Goal: Task Accomplishment & Management: Use online tool/utility

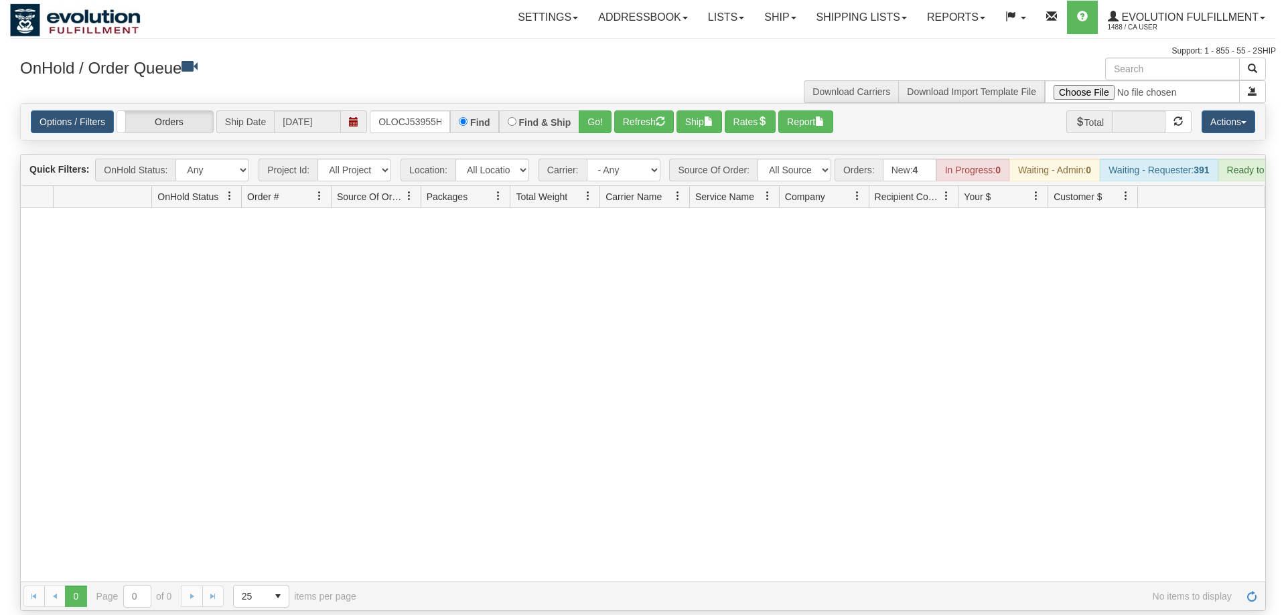
click at [406, 110] on input "OLOCJ53955HO" at bounding box center [410, 121] width 80 height 23
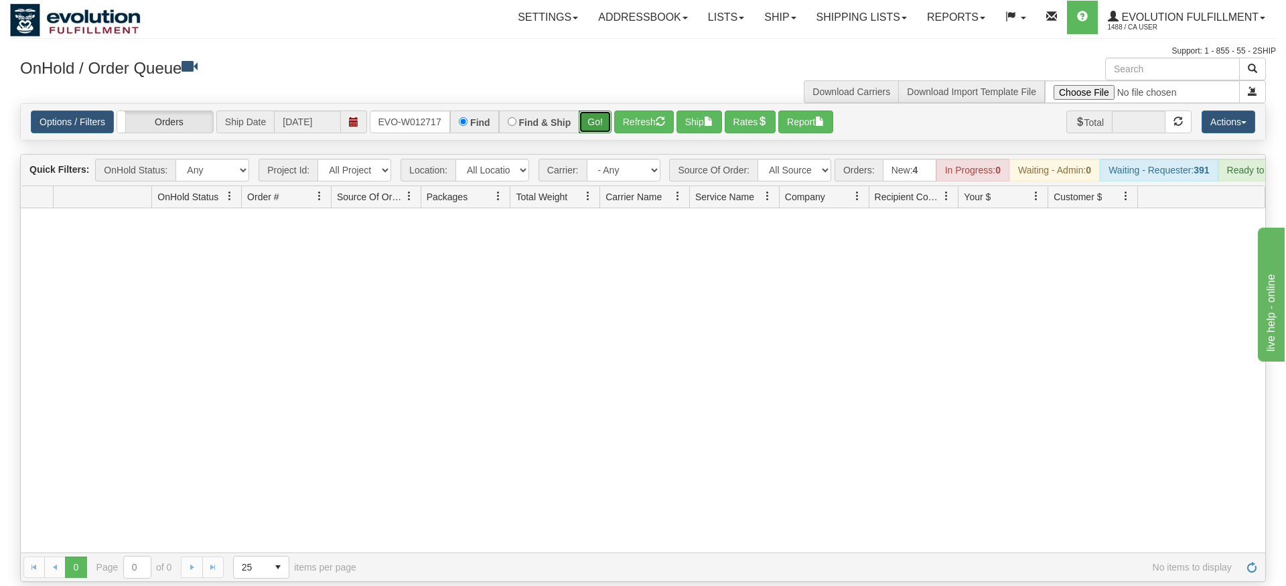
click at [595, 137] on div "Is equal to Is not equal to Contains Does not contains CAD USD EUR ZAR [PERSON_…" at bounding box center [643, 342] width 1266 height 479
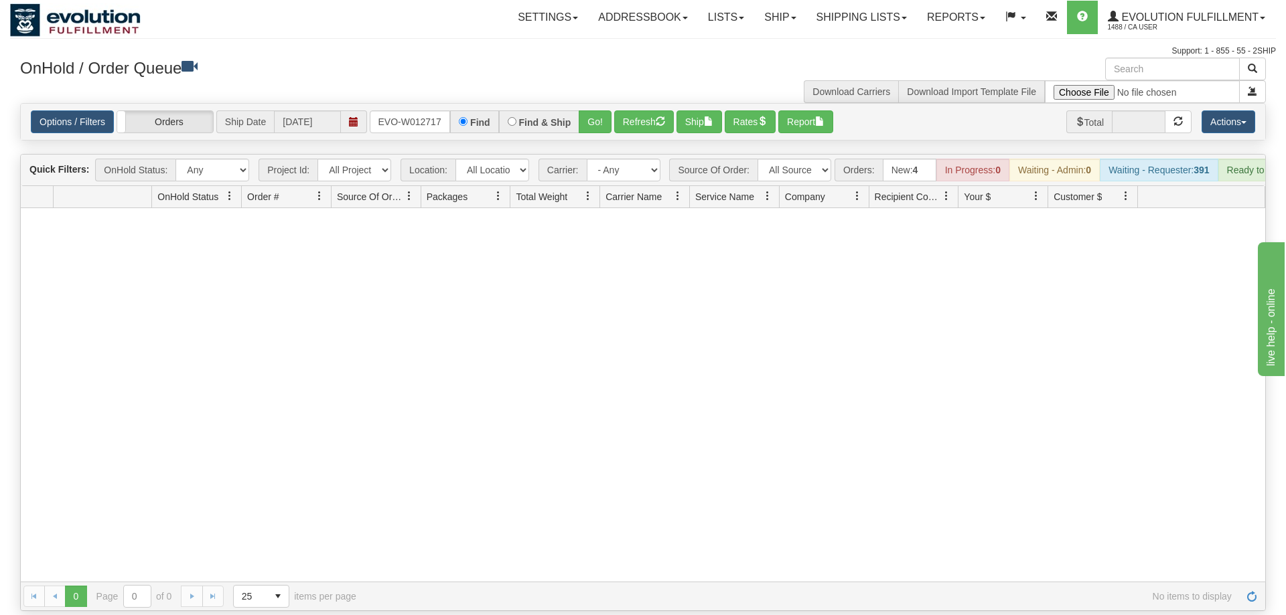
click at [591, 104] on div "Options / Filters Group Shipments Orders Ship Date [DATE] oRSCEVO-W012717 Find …" at bounding box center [643, 122] width 1244 height 36
click at [599, 110] on button "Go!" at bounding box center [595, 121] width 33 height 23
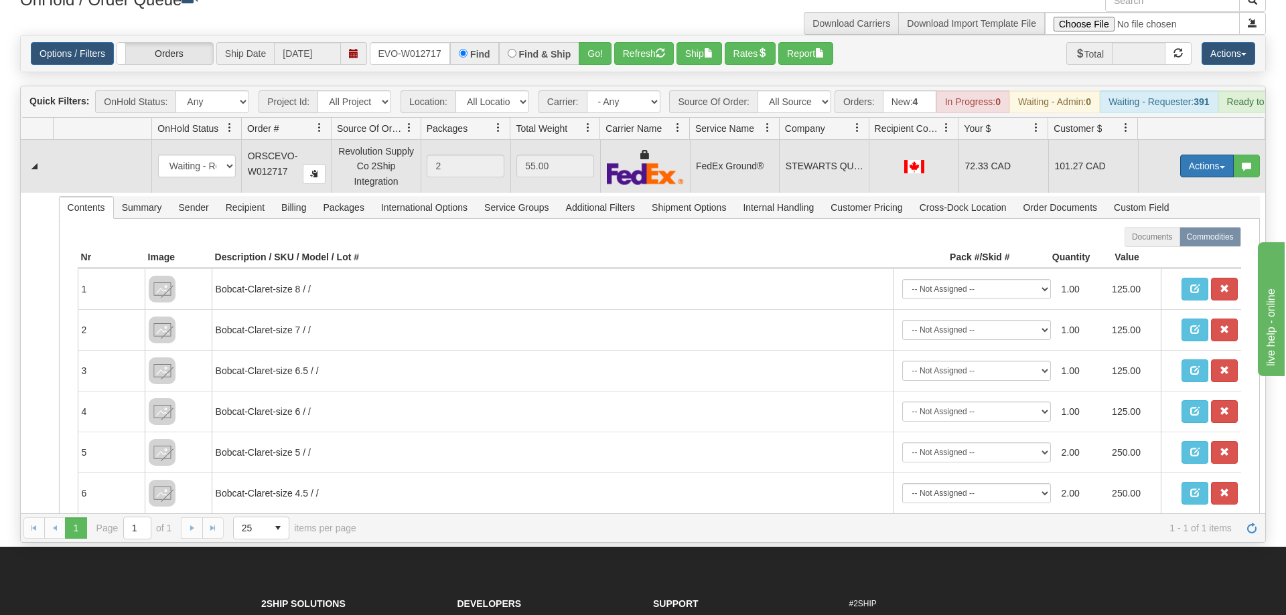
click at [1195, 155] on button "Actions" at bounding box center [1207, 166] width 54 height 23
click at [1172, 221] on span "Rate All Services" at bounding box center [1179, 226] width 80 height 11
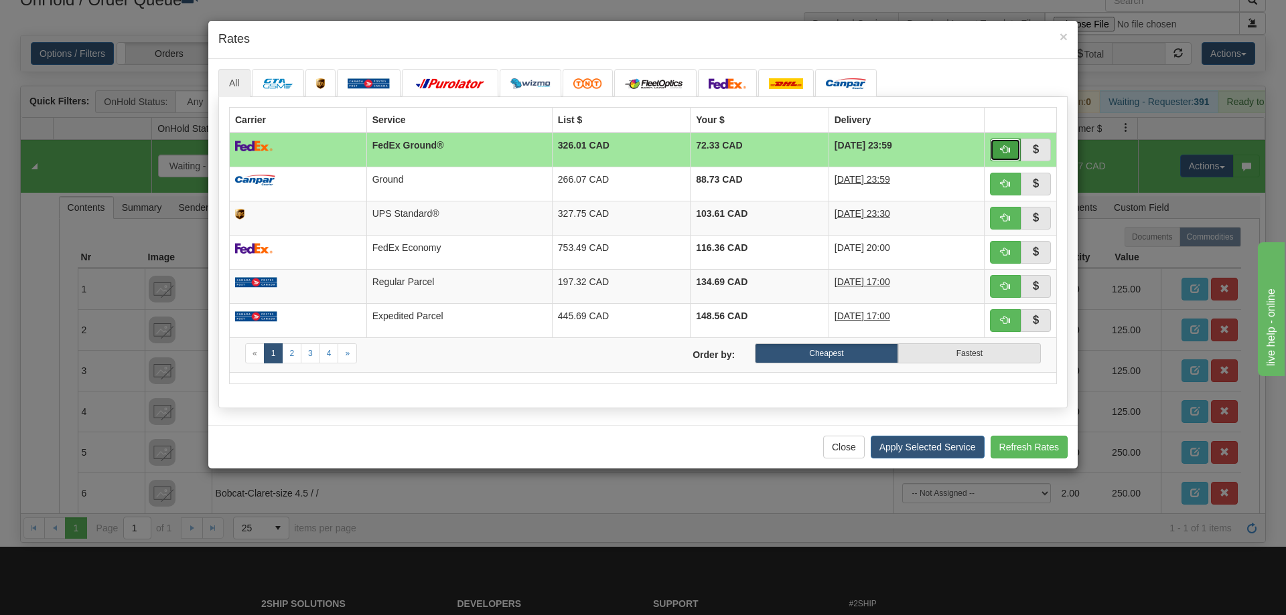
click at [993, 147] on button "button" at bounding box center [1005, 150] width 31 height 23
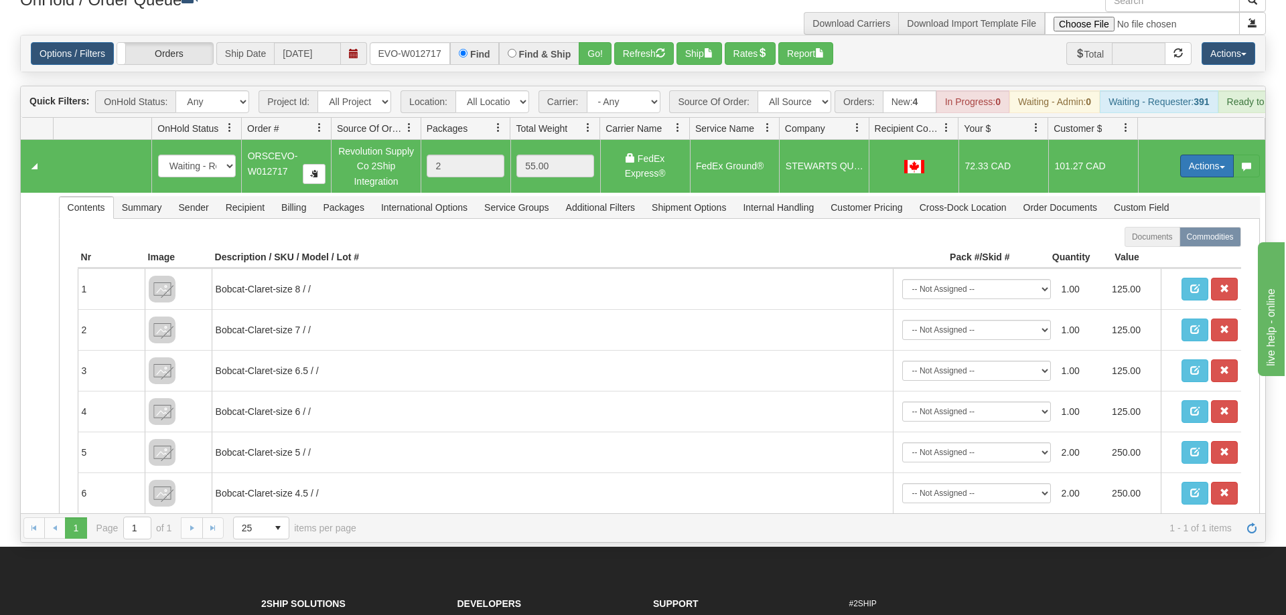
click at [1217, 155] on button "Actions" at bounding box center [1207, 166] width 54 height 23
click at [1161, 238] on span "Ship" at bounding box center [1153, 243] width 28 height 11
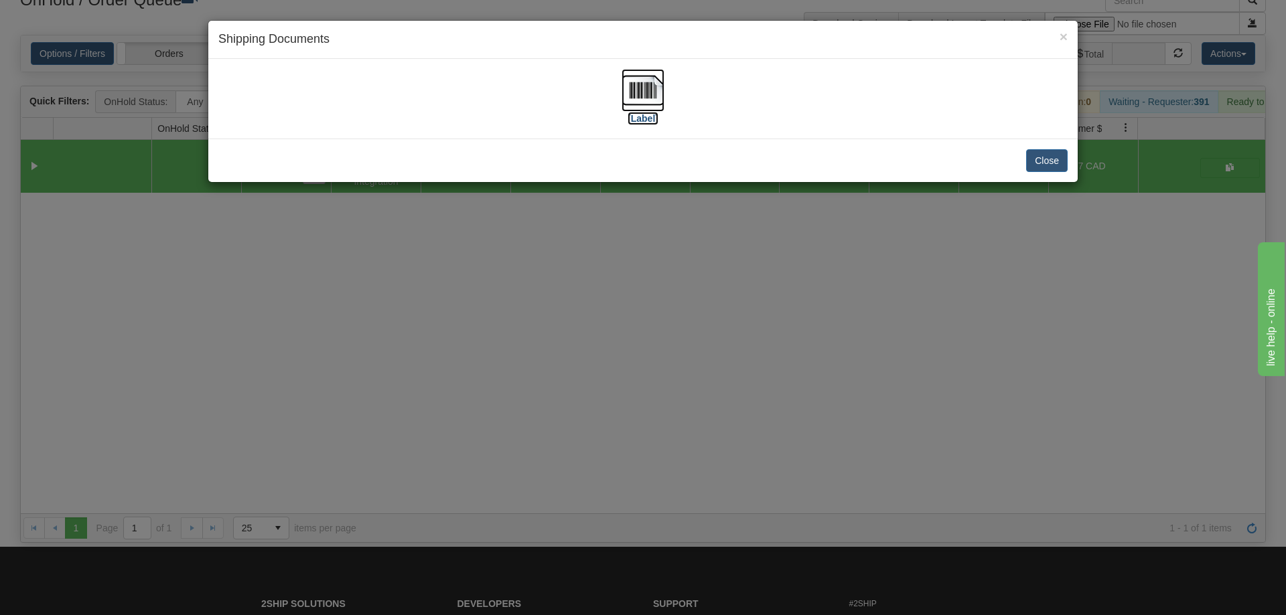
click at [652, 89] on img at bounding box center [642, 90] width 43 height 43
drag, startPoint x: 585, startPoint y: 435, endPoint x: 573, endPoint y: 329, distance: 106.4
click at [588, 410] on div "× Shipping Documents [Label] Close" at bounding box center [643, 307] width 1286 height 615
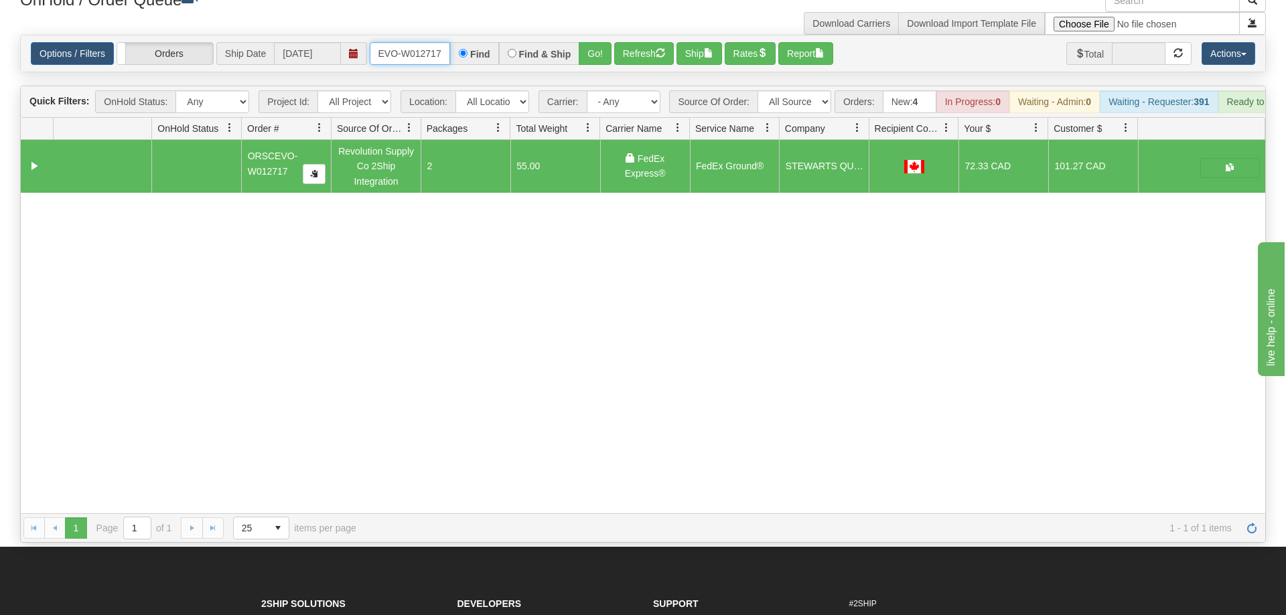
click at [437, 42] on input "oRSCEVO-W012717" at bounding box center [410, 53] width 80 height 23
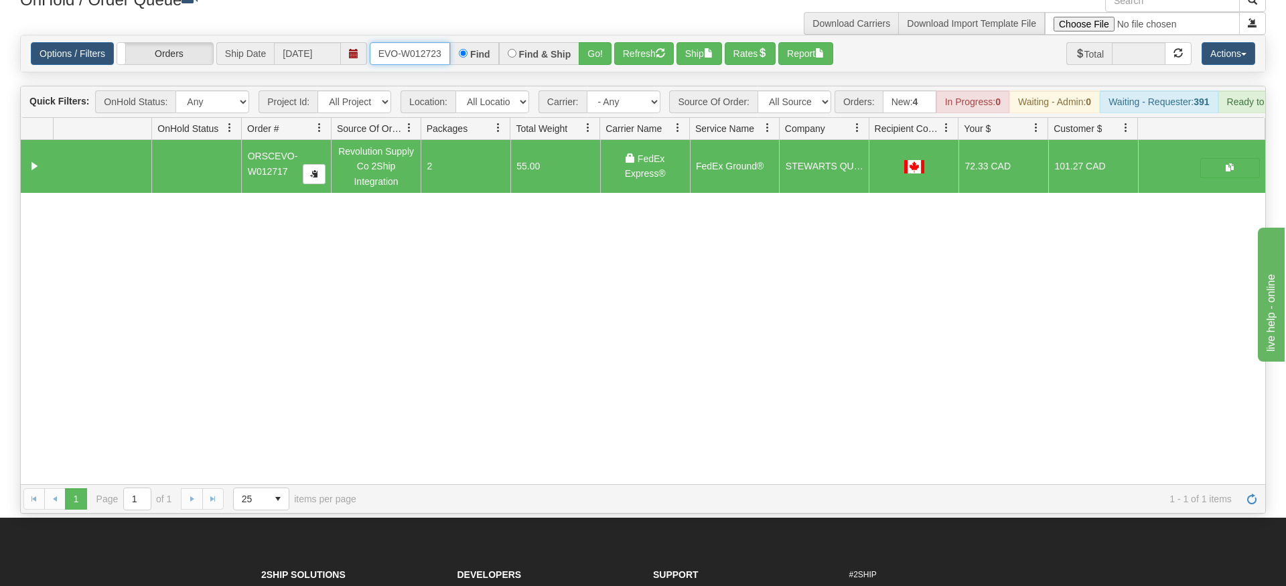
type input "ORSCEVO-W012723"
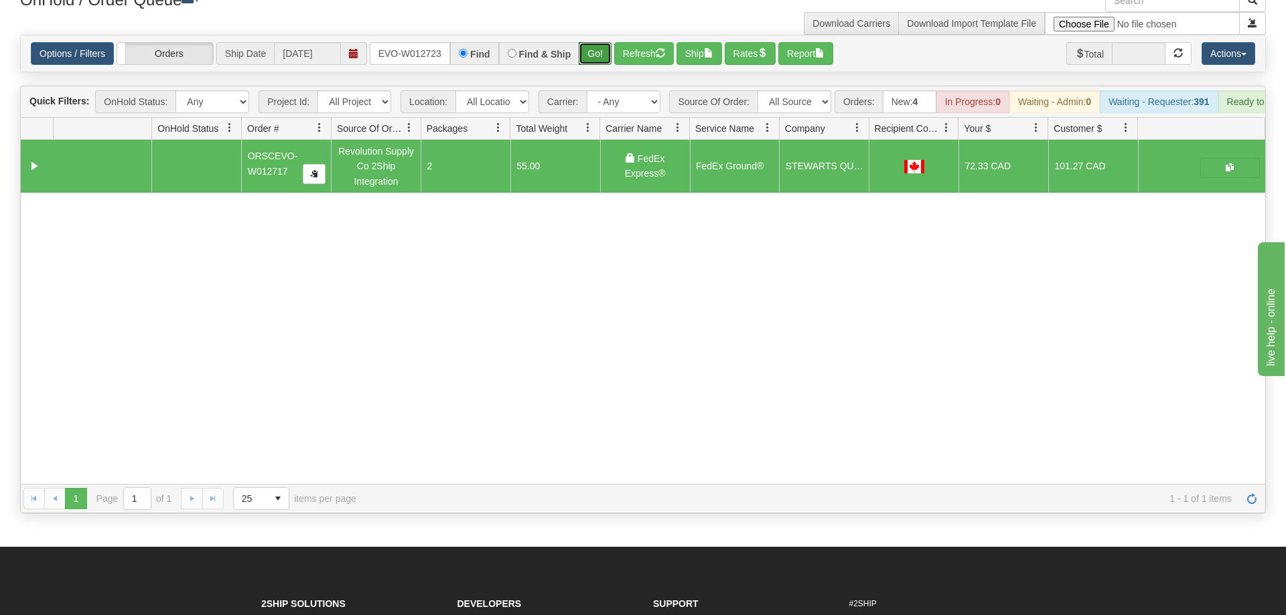
click at [589, 63] on div "Is equal to Is not equal to Contains Does not contains CAD USD EUR ZAR [PERSON_…" at bounding box center [643, 274] width 1266 height 479
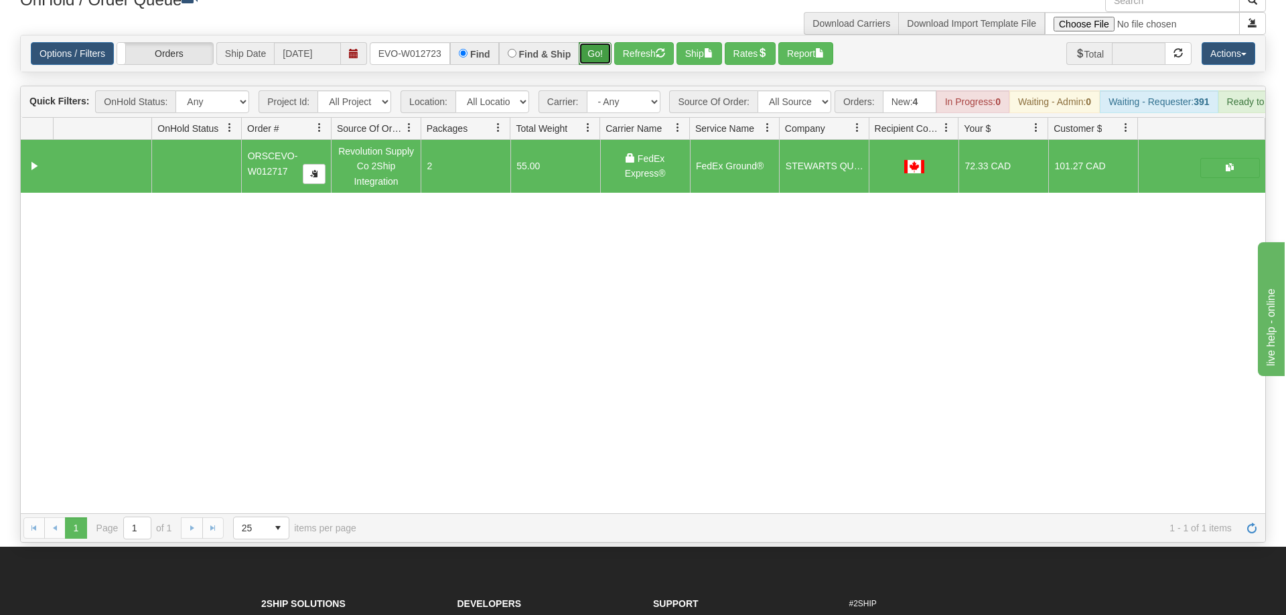
click at [595, 42] on button "Go!" at bounding box center [595, 53] width 33 height 23
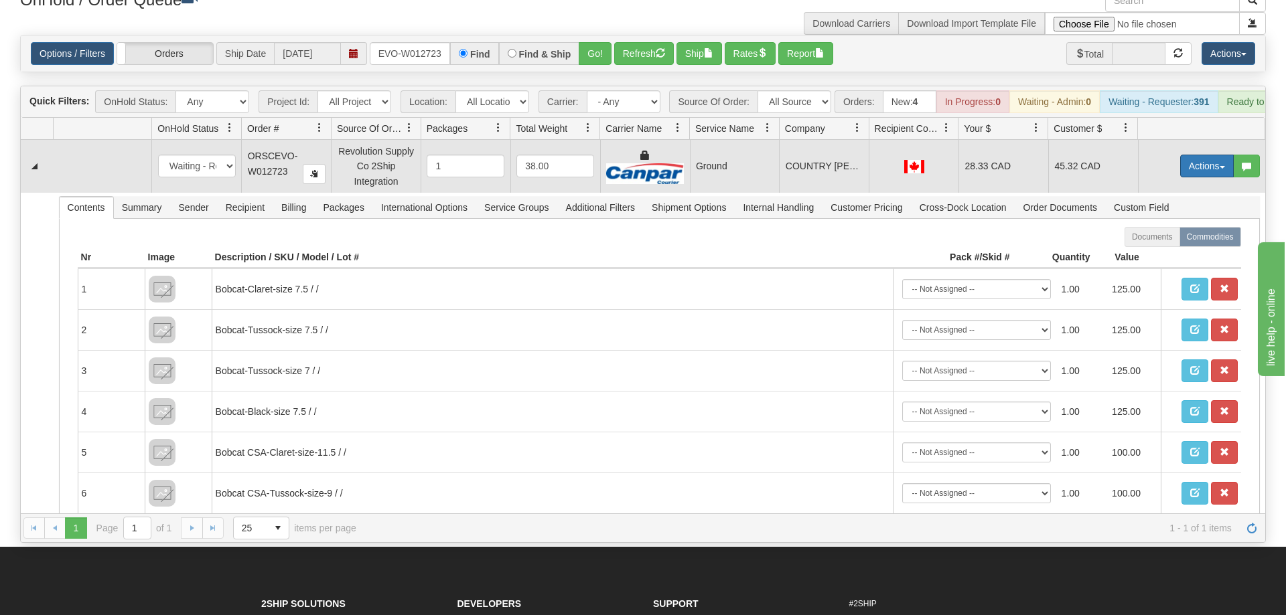
click at [1193, 155] on button "Actions" at bounding box center [1207, 166] width 54 height 23
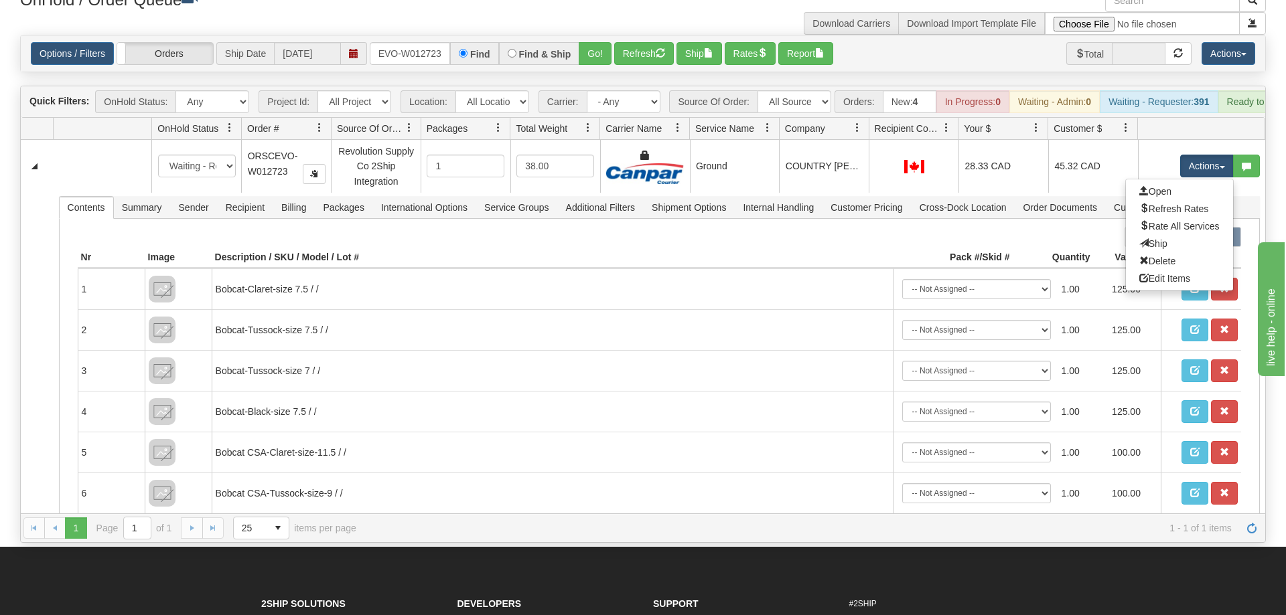
drag, startPoint x: 1148, startPoint y: 230, endPoint x: 647, endPoint y: 12, distance: 545.7
click at [1148, 235] on link "Ship" at bounding box center [1179, 243] width 107 height 17
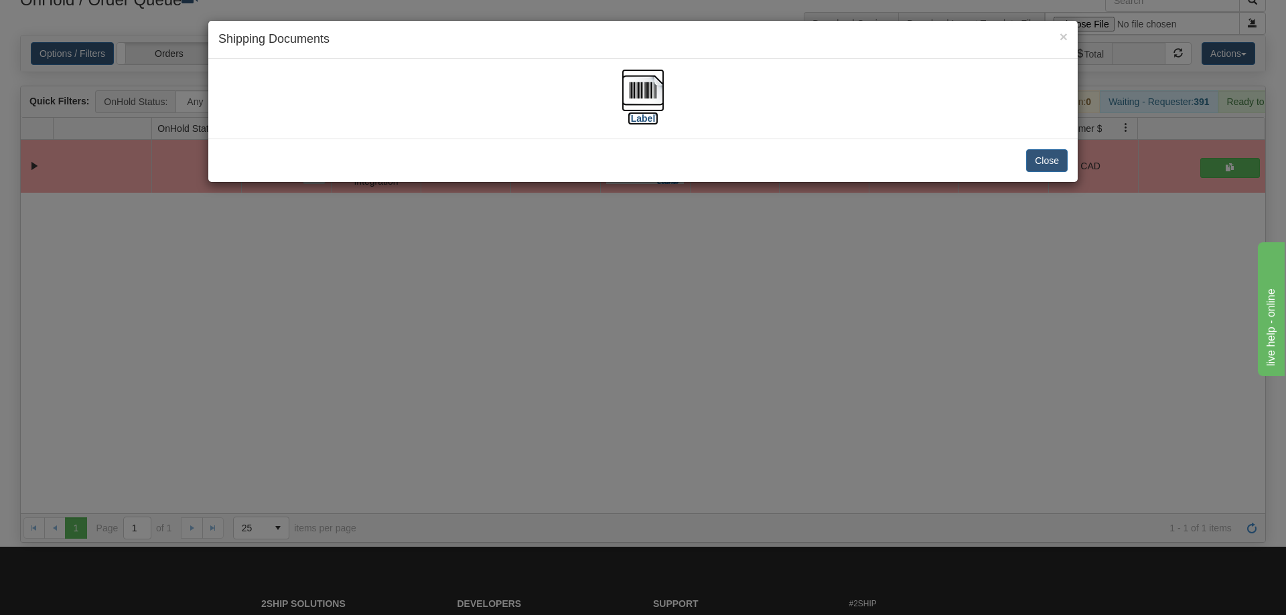
click at [625, 98] on img at bounding box center [642, 90] width 43 height 43
drag, startPoint x: 310, startPoint y: 280, endPoint x: 304, endPoint y: 4, distance: 275.9
click at [310, 279] on div "× Shipping Documents [Label] Close" at bounding box center [643, 307] width 1286 height 615
